Goal: Information Seeking & Learning: Learn about a topic

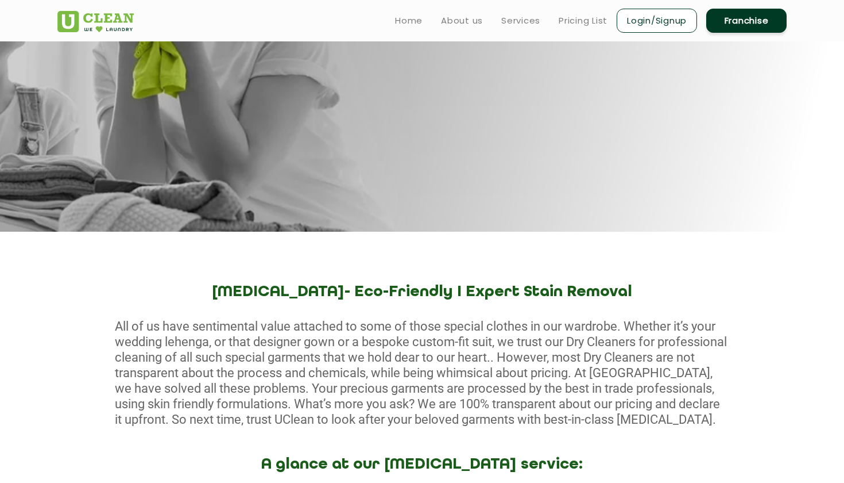
scroll to position [95, 0]
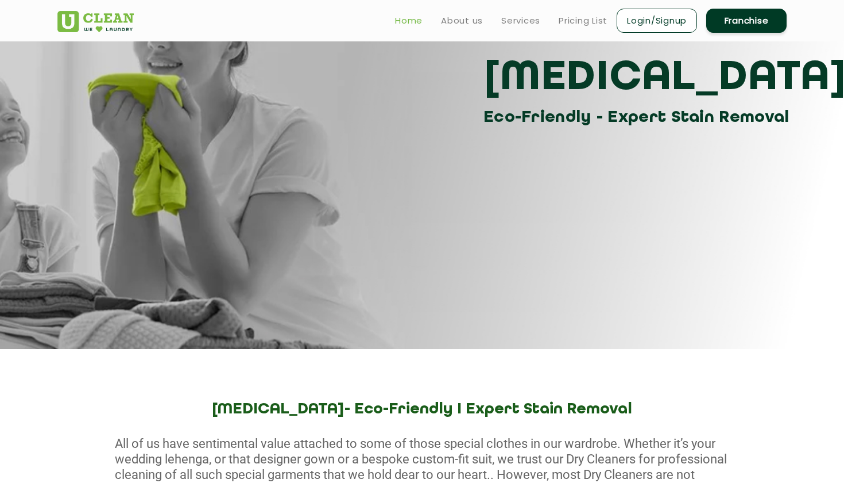
click at [414, 16] on link "Home" at bounding box center [409, 21] width 28 height 14
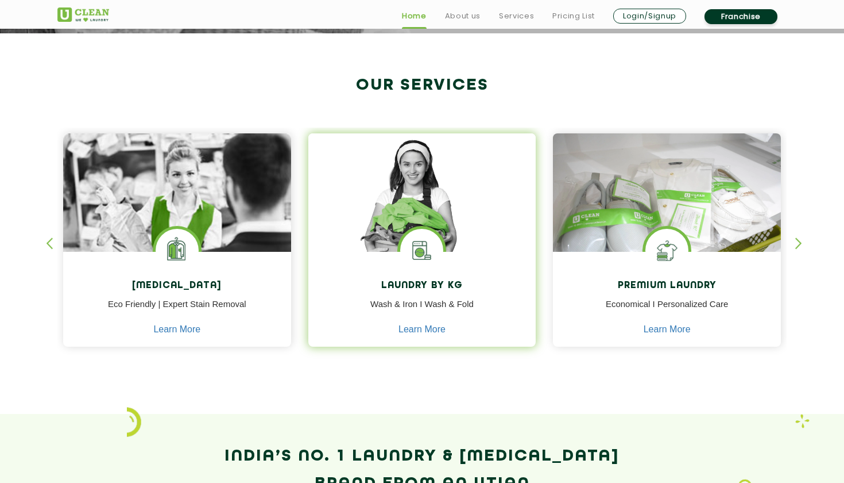
scroll to position [416, 0]
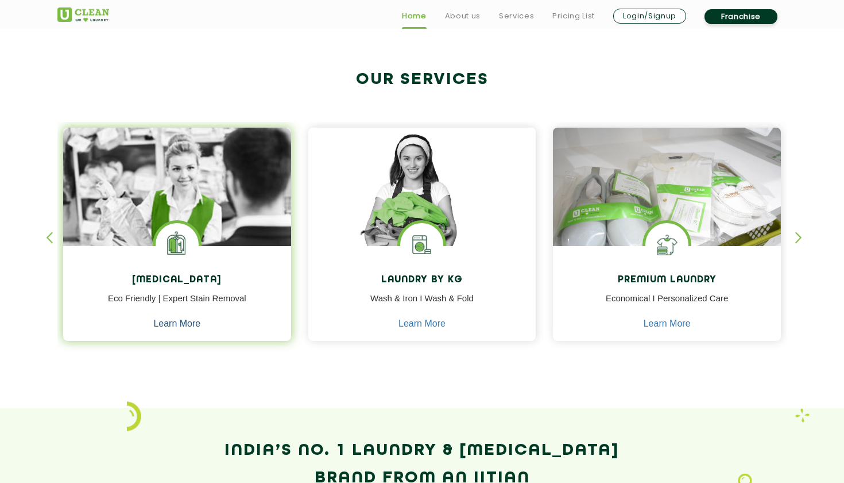
click at [180, 318] on link "Learn More" at bounding box center [176, 323] width 47 height 10
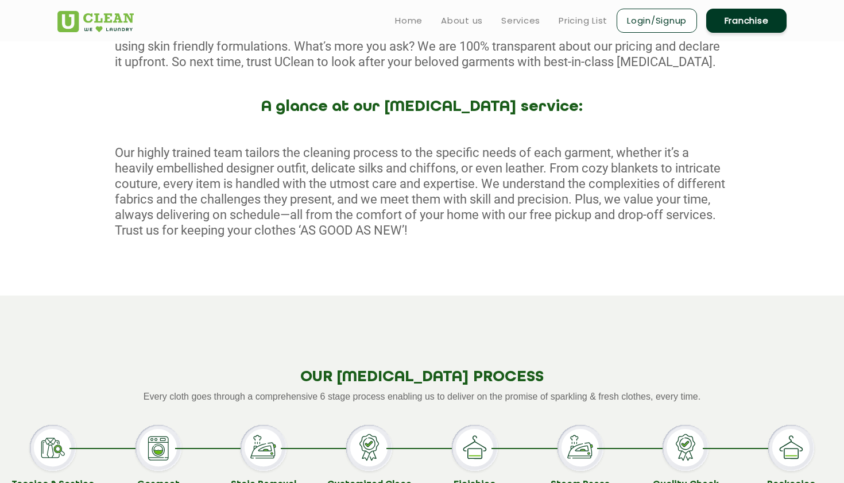
scroll to position [562, 0]
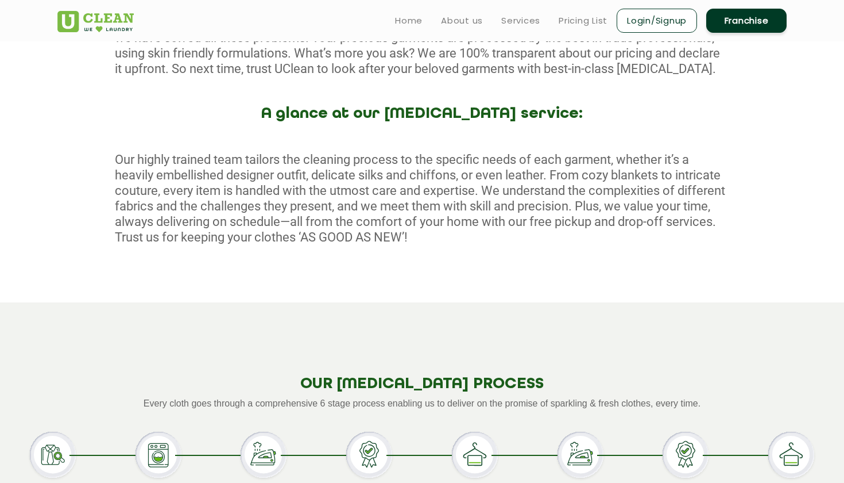
click at [183, 1] on header "Home About us Services Pricing List Login/Signup Franchise" at bounding box center [422, 20] width 844 height 41
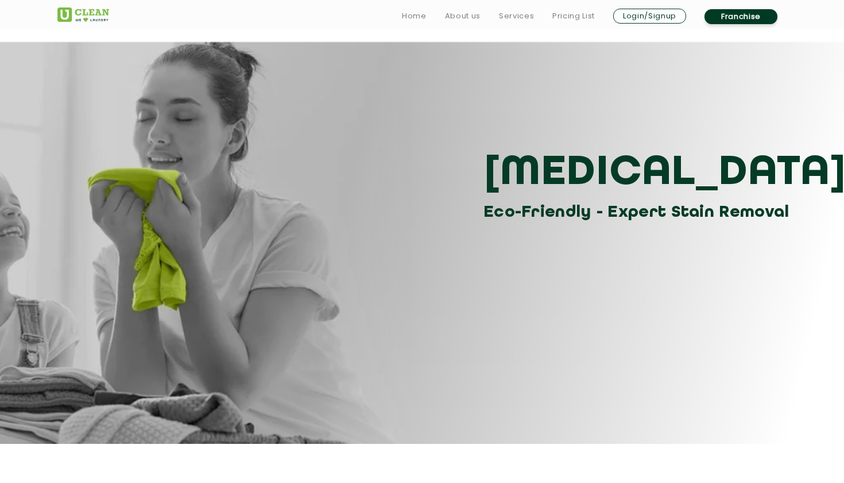
scroll to position [0, 0]
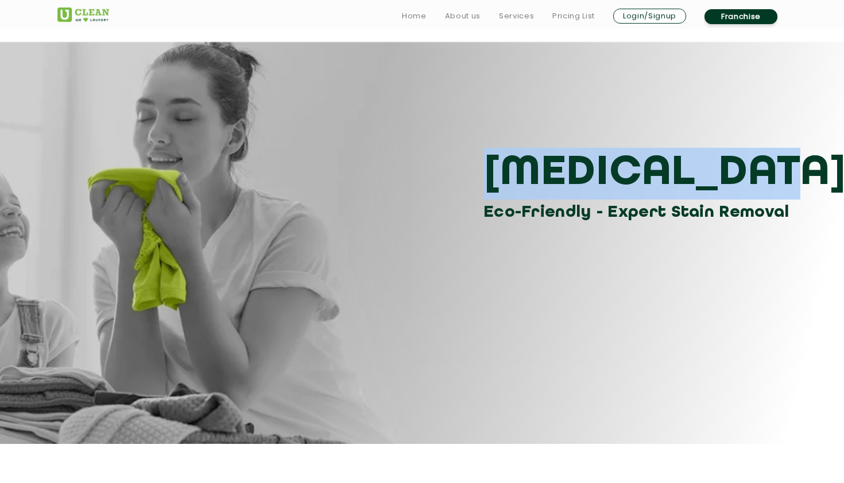
drag, startPoint x: 485, startPoint y: 172, endPoint x: 767, endPoint y: 163, distance: 282.2
click at [767, 163] on h3 "[MEDICAL_DATA]" at bounding box center [640, 174] width 312 height 52
copy h3 "[MEDICAL_DATA]"
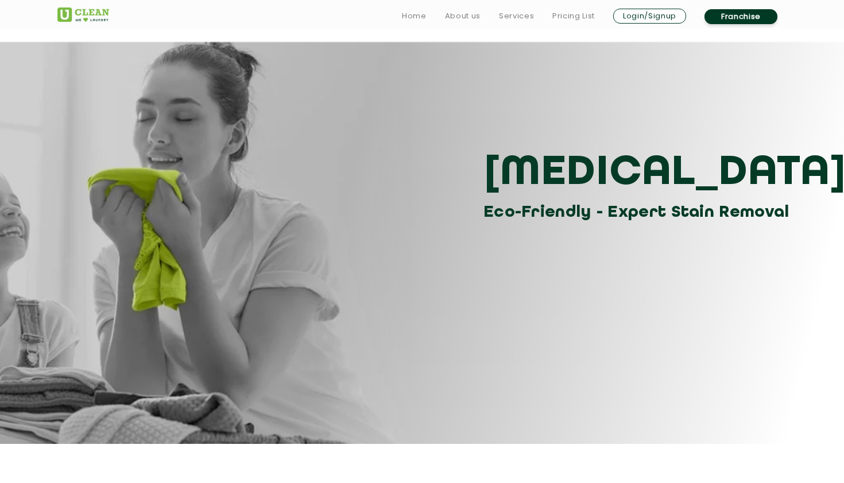
click at [395, 107] on div "Dry Cleaning Eco-Friendly - Expert Stain Removal" at bounding box center [422, 133] width 747 height 184
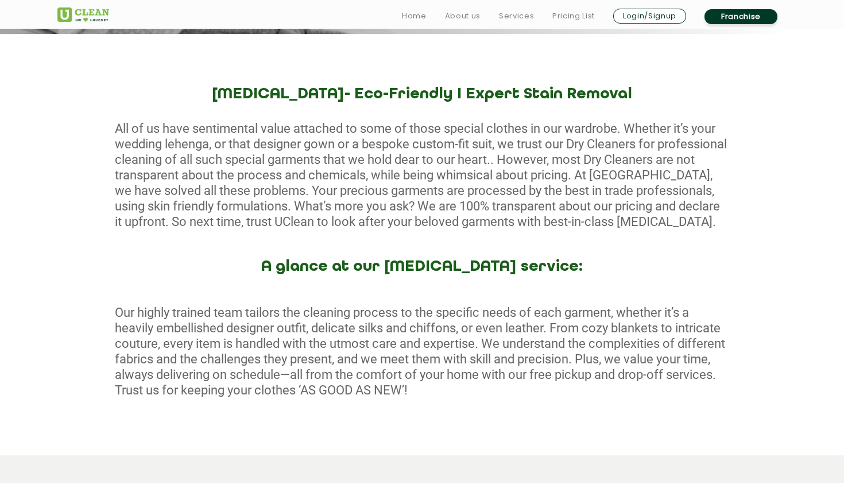
scroll to position [414, 0]
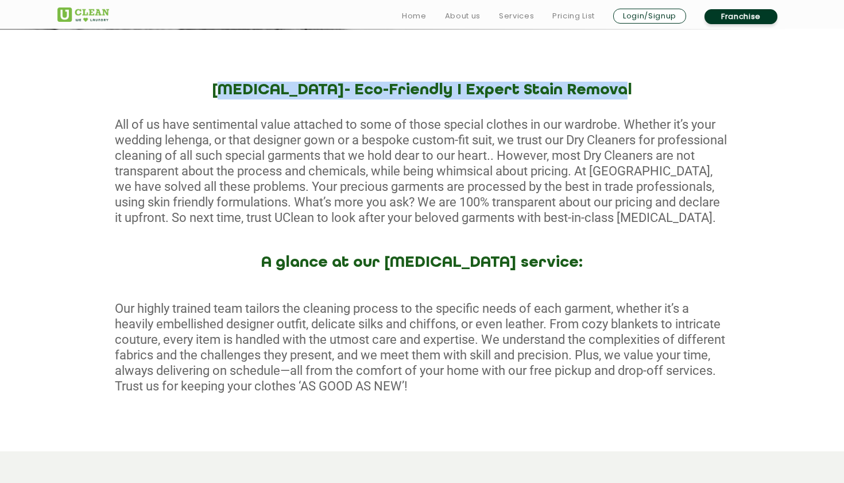
drag, startPoint x: 219, startPoint y: 87, endPoint x: 637, endPoint y: 95, distance: 418.3
click at [637, 95] on h2 "[MEDICAL_DATA]- Eco-Friendly I Expert Stain Removal" at bounding box center [422, 91] width 844 height 18
copy h2 "[MEDICAL_DATA]- Eco-Friendly I Expert Stain Removal"
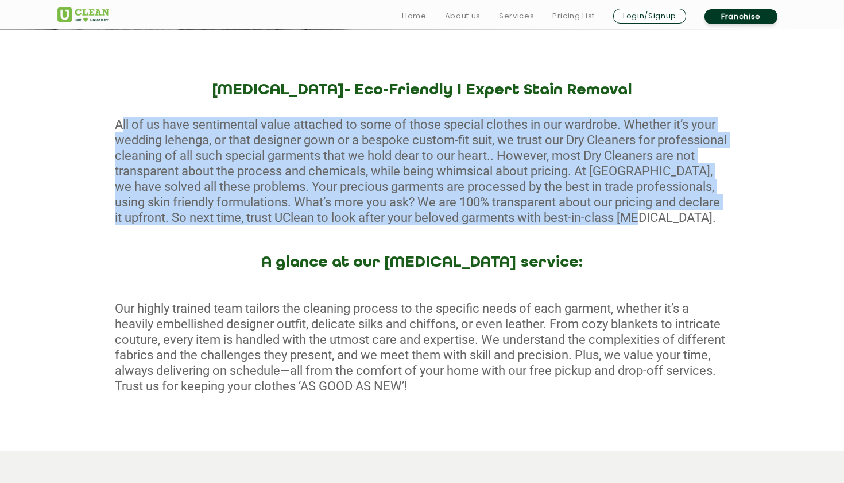
drag, startPoint x: 109, startPoint y: 121, endPoint x: 233, endPoint y: 239, distance: 171.5
click at [233, 225] on div "All of us have sentimental value attached to some of those special clothes in o…" at bounding box center [422, 171] width 844 height 109
copy div "All of us have sentimental value attached to some of those special clothes in o…"
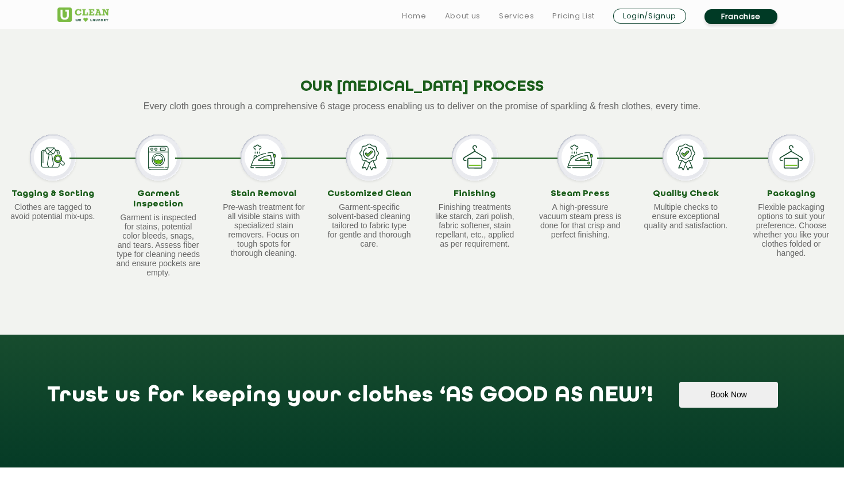
scroll to position [863, 0]
